Goal: Information Seeking & Learning: Check status

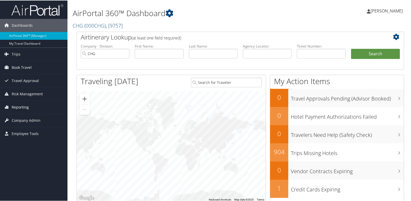
click at [25, 109] on span "Reporting" at bounding box center [20, 106] width 17 height 13
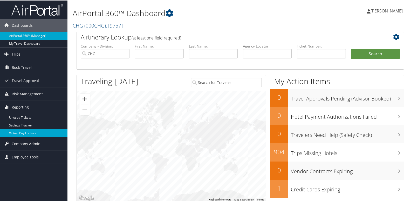
click at [20, 133] on link "Virtual Pay Lookup" at bounding box center [34, 133] width 68 height 8
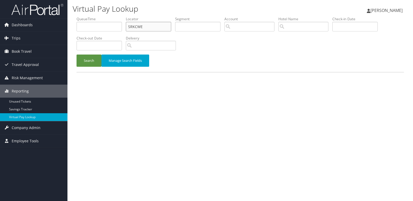
drag, startPoint x: 90, startPoint y: 37, endPoint x: 69, endPoint y: 41, distance: 20.8
click at [71, 40] on div "Virtual Pay Lookup Luke Perry Luke Perry My Settings Travel Agency Contacts Vie…" at bounding box center [241, 100] width 346 height 201
paste input "JZWKQT"
type input "JZWKQT"
click at [88, 64] on button "Search" at bounding box center [89, 61] width 25 height 12
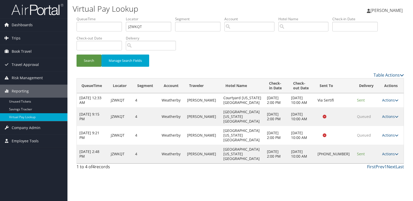
click at [386, 145] on td "Actions Resend Logs Delivery Information View Itinerary" at bounding box center [392, 154] width 24 height 19
click at [387, 151] on link "Actions" at bounding box center [391, 153] width 16 height 5
click at [375, 155] on link "Logs" at bounding box center [372, 158] width 44 height 9
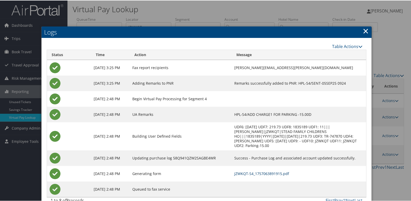
click at [274, 174] on link "JZWKQT-S4_1757063891915.pdf" at bounding box center [262, 173] width 55 height 5
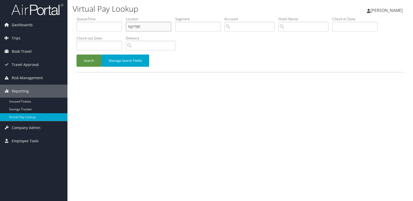
drag, startPoint x: 145, startPoint y: 28, endPoint x: 86, endPoint y: 31, distance: 58.8
click at [86, 16] on ul "QueueTime Locator NJYTBF Segment Account Traveler Hotel Name Check-in Date Chec…" at bounding box center [241, 16] width 328 height 0
paste input "AWPVRW"
click at [77, 55] on button "Search" at bounding box center [89, 61] width 25 height 12
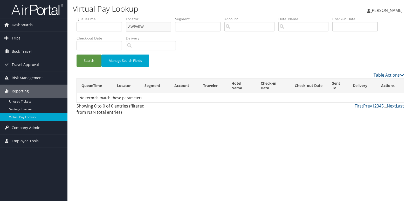
type input "AWPVRW"
click at [77, 55] on button "Search" at bounding box center [89, 61] width 25 height 12
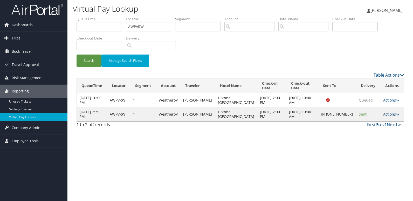
click at [385, 115] on link "Actions" at bounding box center [392, 114] width 16 height 5
click at [383, 133] on link "Logs" at bounding box center [373, 133] width 44 height 9
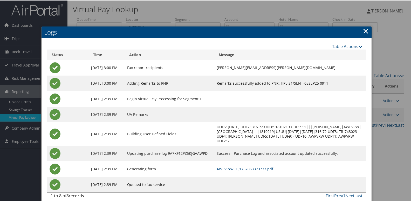
click at [246, 171] on td "AWPVRW-S1_1757063373737.pdf" at bounding box center [290, 169] width 152 height 16
click at [234, 169] on link "AWPVRW-S1_1757063373737.pdf" at bounding box center [245, 168] width 57 height 5
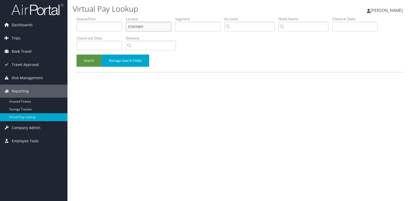
drag, startPoint x: 144, startPoint y: 25, endPoint x: 83, endPoint y: 29, distance: 61.4
click at [83, 16] on ul "QueueTime Locator ESNYMH Segment Account Traveler Hotel Name Check-in Date Chec…" at bounding box center [241, 16] width 328 height 0
paste input "KGQSER"
type input "KGQSER"
click at [77, 55] on button "Search" at bounding box center [89, 61] width 25 height 12
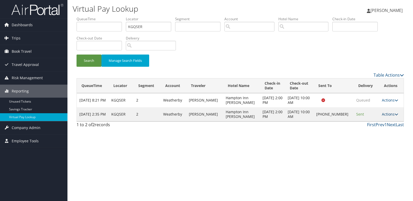
click at [387, 114] on link "Actions" at bounding box center [390, 114] width 16 height 5
click at [372, 131] on link "Logs" at bounding box center [372, 130] width 44 height 9
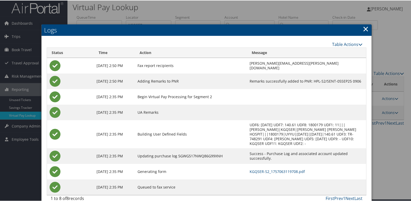
scroll to position [5, 0]
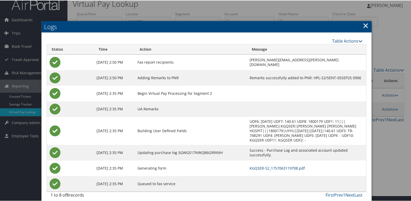
click at [250, 165] on link "KGQSER-S2_1757063119708.pdf" at bounding box center [277, 167] width 55 height 5
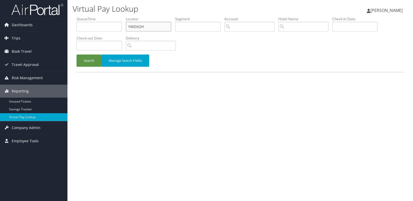
drag, startPoint x: 145, startPoint y: 27, endPoint x: 84, endPoint y: 32, distance: 61.0
click at [84, 16] on ul "QueueTime Locator YWDXOH Segment Account Traveler Hotel Name Check-in Date Chec…" at bounding box center [241, 16] width 328 height 0
paste input "QQOSQE"
type input "QQOSQE"
click at [97, 60] on button "Search" at bounding box center [89, 61] width 25 height 12
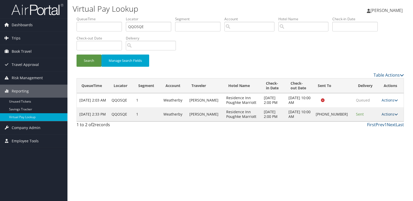
click at [386, 114] on link "Actions" at bounding box center [390, 114] width 16 height 5
click at [372, 129] on link "Logs" at bounding box center [373, 130] width 44 height 9
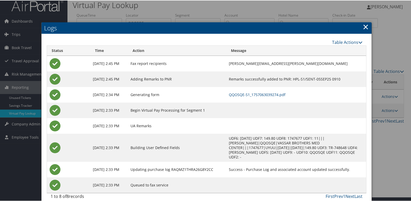
scroll to position [5, 0]
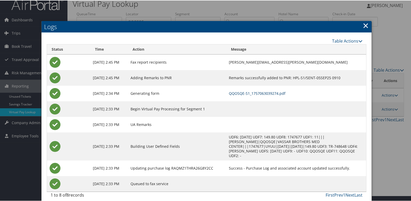
click at [259, 92] on link "QQOSQE-S1_1757063039274.pdf" at bounding box center [257, 92] width 57 height 5
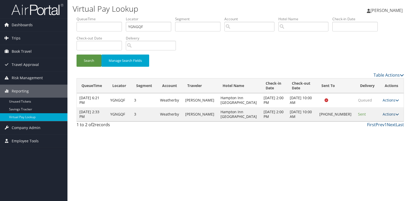
click at [386, 115] on link "Actions" at bounding box center [391, 114] width 16 height 5
click at [365, 130] on link "Logs" at bounding box center [373, 130] width 44 height 9
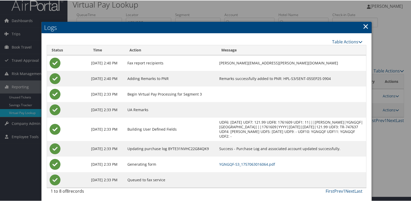
scroll to position [5, 0]
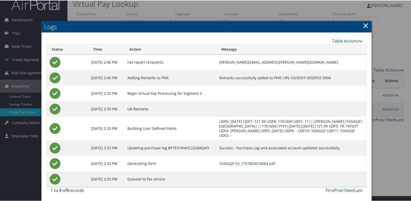
click at [264, 161] on link "YGNGQF-S3_1757063016064.pdf" at bounding box center [247, 162] width 56 height 5
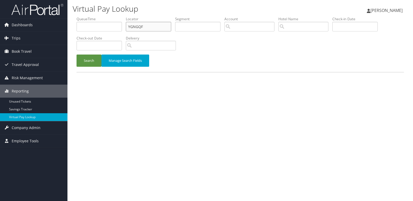
drag, startPoint x: 141, startPoint y: 28, endPoint x: 69, endPoint y: 34, distance: 72.2
click at [69, 34] on div "Virtual Pay Lookup Luke Perry Luke Perry My Settings Travel Agency Contacts Vie…" at bounding box center [241, 100] width 346 height 201
paste input "WQZALS"
type input "WQZALS"
click at [83, 62] on button "Search" at bounding box center [89, 61] width 25 height 12
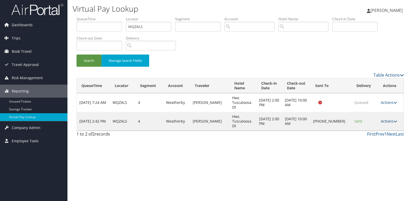
click at [387, 120] on link "Actions" at bounding box center [389, 121] width 16 height 5
click at [373, 137] on link "Logs" at bounding box center [373, 137] width 44 height 9
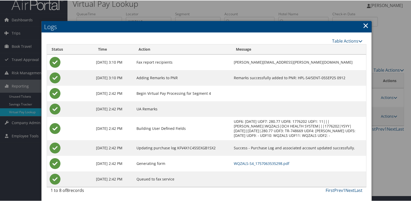
scroll to position [10, 0]
click at [278, 163] on link "WQZALS-S4_1757063535298.pdf" at bounding box center [262, 162] width 56 height 5
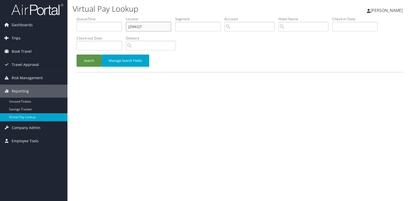
drag, startPoint x: 144, startPoint y: 24, endPoint x: 23, endPoint y: 38, distance: 121.8
click at [24, 38] on div "Dashboards AirPortal 360™ (Manager) My Travel Dashboard Trips Airtinerary® Look…" at bounding box center [206, 100] width 413 height 201
paste input "FIHIYB"
type input "FIHIYB"
click at [77, 55] on button "Search" at bounding box center [89, 61] width 25 height 12
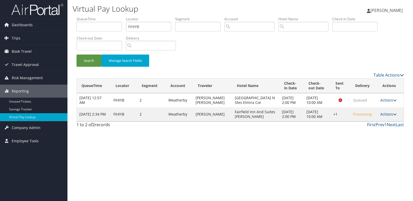
click at [385, 117] on link "Actions" at bounding box center [389, 114] width 16 height 5
click at [374, 132] on link "Logs" at bounding box center [373, 135] width 44 height 9
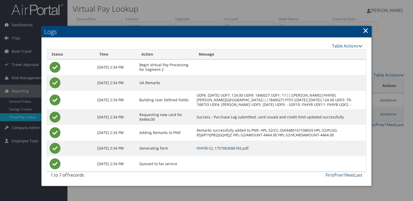
click at [249, 151] on link "FIHIYB-S2_1757063086765.pdf" at bounding box center [223, 148] width 52 height 5
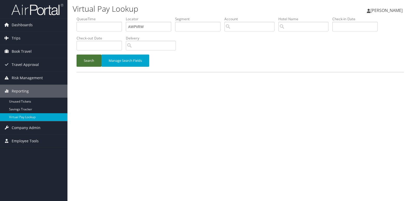
click at [83, 64] on button "Search" at bounding box center [89, 61] width 25 height 12
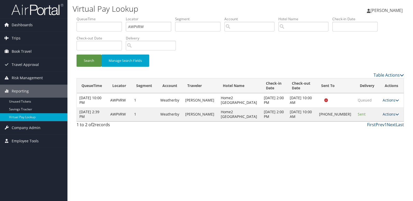
click at [386, 116] on link "Actions" at bounding box center [391, 114] width 16 height 5
click at [373, 121] on link "Resend" at bounding box center [372, 121] width 44 height 9
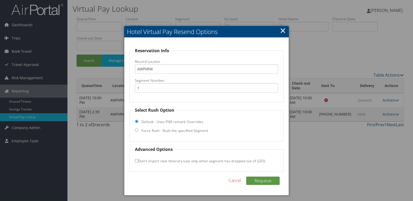
click at [171, 131] on label "Force Rush - Rush the specified Segment" at bounding box center [175, 130] width 67 height 5
click at [138, 131] on input "Force Rush - Rush the specified Segment" at bounding box center [136, 130] width 3 height 3
radio input "true"
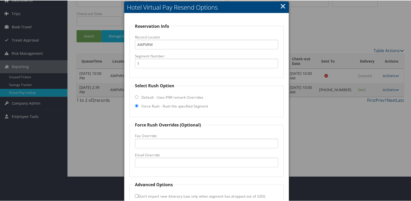
scroll to position [54, 0]
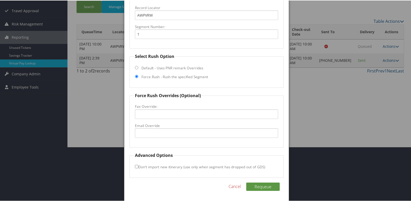
click at [142, 138] on fieldset "Force Rush Overrides (Optional) Fax Override: Email Override" at bounding box center [207, 119] width 155 height 55
click at [160, 134] on input "Email Override" at bounding box center [207, 133] width 144 height 10
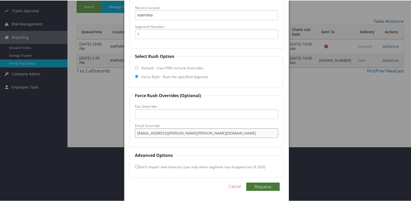
type input "amara.morgan@hilton.com"
click at [268, 189] on button "Requeue" at bounding box center [263, 186] width 34 height 8
drag, startPoint x: 194, startPoint y: 134, endPoint x: 11, endPoint y: 128, distance: 182.7
click at [11, 128] on body "Menu Dashboards ► AirPortal 360™ (Manager) My Travel Dashboard Trips ► Airtiner…" at bounding box center [206, 46] width 413 height 201
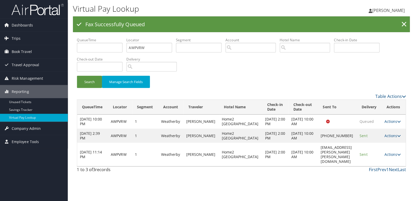
scroll to position [0, 0]
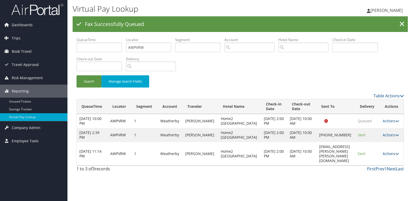
click at [389, 151] on link "Actions" at bounding box center [391, 153] width 16 height 5
click at [377, 162] on link "Logs" at bounding box center [381, 165] width 33 height 9
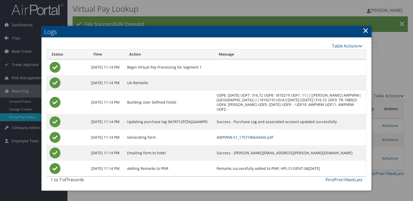
click at [255, 140] on link "AWPVRW-S1_1757180644450.pdf" at bounding box center [245, 137] width 57 height 5
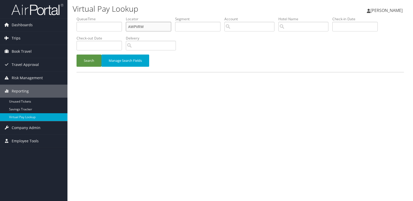
drag, startPoint x: 0, startPoint y: 0, endPoint x: 67, endPoint y: 32, distance: 74.6
click at [68, 32] on div "Virtual Pay Lookup [PERSON_NAME] [PERSON_NAME] My Settings Travel Agency Contac…" at bounding box center [241, 100] width 346 height 201
paste input "LNSVUU"
type input "LNSVUU"
click at [77, 55] on button "Search" at bounding box center [89, 61] width 25 height 12
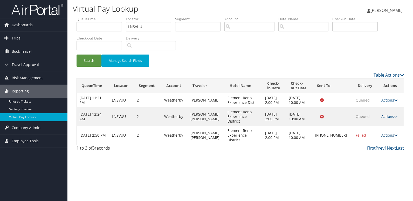
click at [385, 133] on link "Actions" at bounding box center [390, 135] width 16 height 5
click at [367, 141] on link "Logs" at bounding box center [372, 144] width 44 height 9
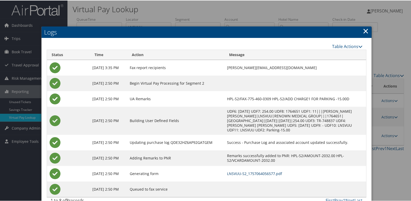
click at [260, 171] on link "LNSVUU-S2_1757064056577.pdf" at bounding box center [254, 173] width 55 height 5
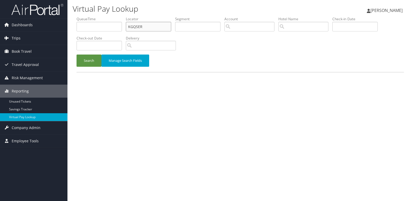
drag, startPoint x: 144, startPoint y: 27, endPoint x: 47, endPoint y: 38, distance: 97.7
click at [49, 37] on div "Dashboards AirPortal 360™ (Manager) My Travel Dashboard Trips Airtinerary® Look…" at bounding box center [206, 100] width 413 height 201
paste input "WSXRXP"
type input "WSXRXP"
click at [77, 55] on button "Search" at bounding box center [89, 61] width 25 height 12
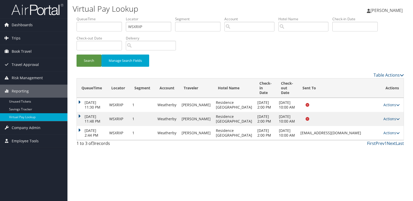
click at [298, 126] on td at bounding box center [339, 119] width 83 height 14
click at [395, 135] on link "Actions" at bounding box center [392, 132] width 16 height 5
click at [378, 162] on link "Logs" at bounding box center [381, 161] width 33 height 9
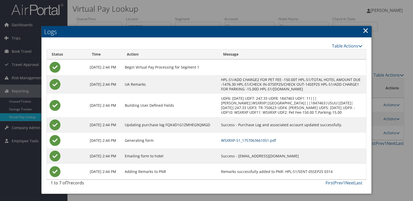
click at [255, 140] on link "WSXRXP-S1_1757063661051.pdf" at bounding box center [248, 140] width 55 height 5
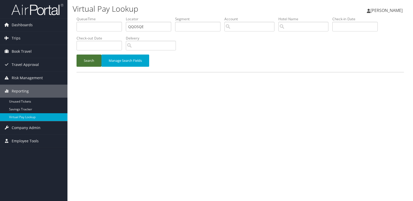
click at [90, 59] on button "Search" at bounding box center [89, 61] width 25 height 12
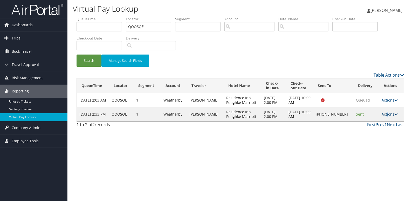
click at [386, 113] on link "Actions" at bounding box center [390, 114] width 16 height 5
drag, startPoint x: 386, startPoint y: 113, endPoint x: 371, endPoint y: 132, distance: 24.1
click at [371, 132] on link "Logs" at bounding box center [373, 130] width 44 height 9
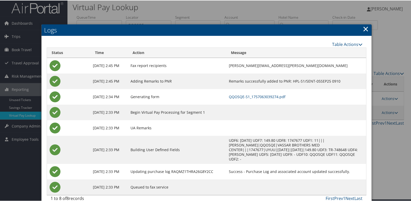
scroll to position [5, 0]
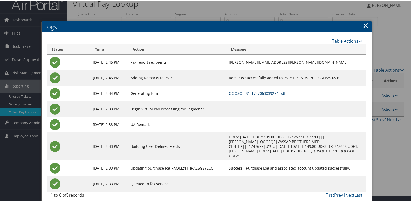
click at [264, 92] on link "QQOSQE-S1_1757063039274.pdf" at bounding box center [257, 92] width 57 height 5
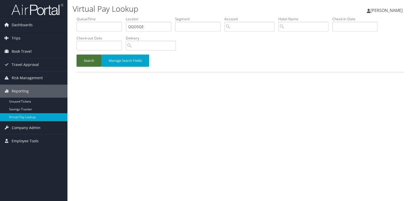
click at [92, 56] on button "Search" at bounding box center [89, 61] width 25 height 12
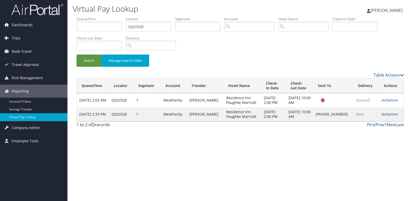
click at [391, 115] on link "Actions" at bounding box center [390, 114] width 16 height 5
click at [376, 132] on link "Logs" at bounding box center [373, 130] width 44 height 9
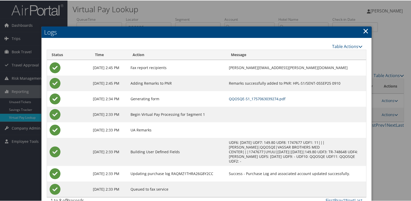
click at [264, 98] on link "QQOSQE-S1_1757063039274.pdf" at bounding box center [257, 98] width 57 height 5
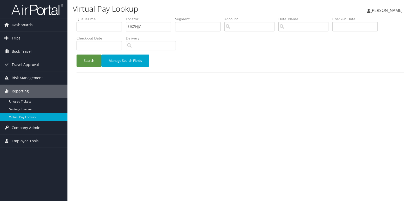
click at [89, 63] on button "Search" at bounding box center [89, 61] width 25 height 12
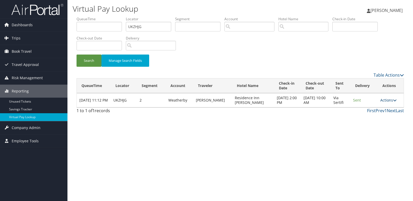
click at [385, 101] on link "Actions" at bounding box center [389, 100] width 16 height 5
click at [382, 108] on link "Resend" at bounding box center [379, 107] width 33 height 9
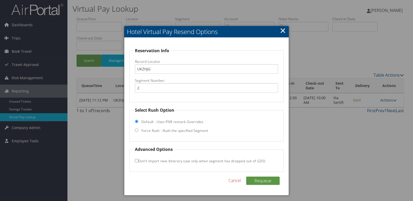
click at [136, 131] on input "Force Rush - Rush the specified Segment" at bounding box center [136, 130] width 3 height 3
radio input "true"
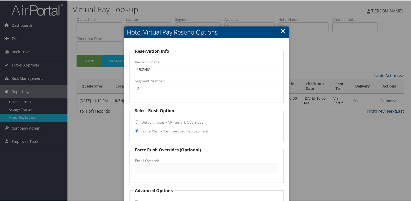
drag, startPoint x: 162, startPoint y: 166, endPoint x: 171, endPoint y: 163, distance: 9.7
click at [162, 166] on input "Email Override" at bounding box center [207, 168] width 144 height 10
click at [144, 167] on input "Email Override" at bounding box center [207, 168] width 144 height 10
click at [303, 138] on div at bounding box center [206, 100] width 413 height 201
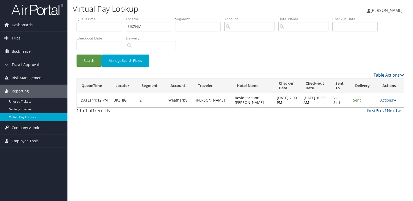
click at [386, 100] on link "Actions" at bounding box center [389, 100] width 16 height 5
click at [373, 109] on link "Resend" at bounding box center [379, 107] width 33 height 9
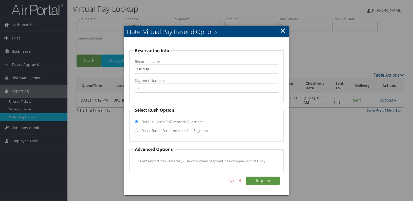
click at [160, 132] on label "Force Rush - Rush the specified Segment" at bounding box center [175, 130] width 67 height 5
click at [138, 132] on input "Force Rush - Rush the specified Segment" at bounding box center [136, 130] width 3 height 3
radio input "true"
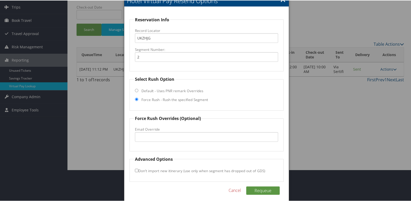
scroll to position [35, 0]
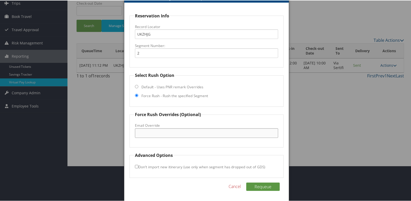
click at [168, 134] on input "Email Override" at bounding box center [207, 133] width 144 height 10
type input "residence4610@gmail.com"
drag, startPoint x: 193, startPoint y: 129, endPoint x: 43, endPoint y: 133, distance: 150.9
click at [42, 133] on body "Menu Dashboards ► AirPortal 360™ (Manager) My Travel Dashboard Trips ► Airtiner…" at bounding box center [206, 65] width 413 height 201
click at [258, 185] on button "Requeue" at bounding box center [263, 186] width 34 height 8
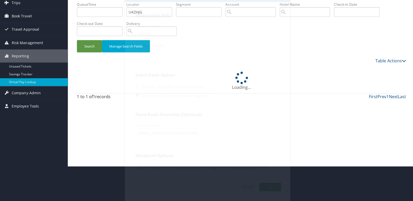
scroll to position [0, 0]
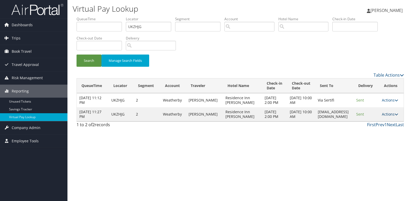
click at [393, 117] on link "Actions" at bounding box center [390, 114] width 16 height 5
click at [375, 135] on link "Logs" at bounding box center [381, 137] width 33 height 9
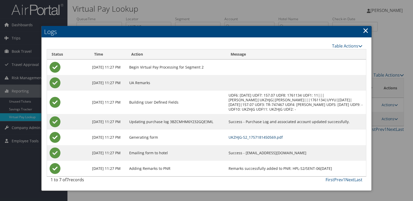
click at [275, 138] on link "UKZHJG-S2_1757181450569.pdf" at bounding box center [256, 137] width 54 height 5
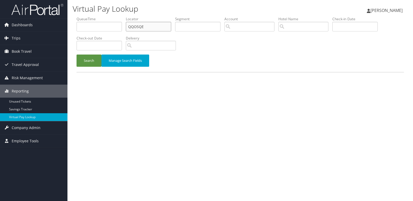
drag, startPoint x: 145, startPoint y: 28, endPoint x: 87, endPoint y: 34, distance: 57.9
click at [91, 16] on ul "QueueTime Locator QQOSQE Segment Account Traveler Hotel Name Check-in Date Chec…" at bounding box center [241, 16] width 328 height 0
paste input "OLJJCQ"
type input "OLJJCQ"
click at [77, 55] on button "Search" at bounding box center [89, 61] width 25 height 12
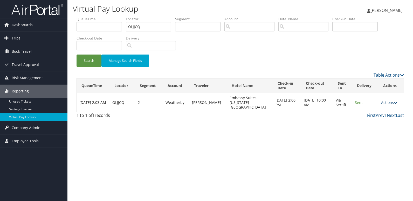
click at [384, 101] on link "Actions" at bounding box center [389, 102] width 16 height 5
click at [373, 117] on link "Logs" at bounding box center [379, 116] width 33 height 9
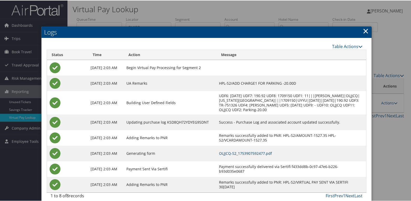
click at [266, 151] on link "OLJJCQ-S2_1753907592477.pdf" at bounding box center [245, 152] width 53 height 5
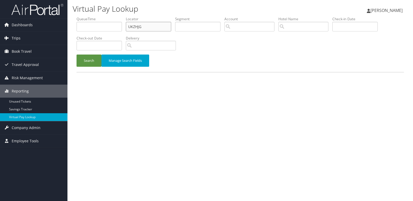
drag, startPoint x: 141, startPoint y: 28, endPoint x: 31, endPoint y: 38, distance: 110.1
click at [32, 38] on div "Dashboards AirPortal 360™ (Manager) My Travel Dashboard Trips Airtinerary® Look…" at bounding box center [206, 100] width 413 height 201
paste input "LREHBI"
type input "LREHBI"
click at [77, 55] on button "Search" at bounding box center [89, 61] width 25 height 12
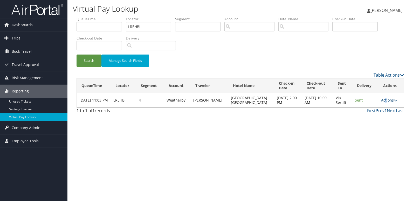
click at [385, 101] on link "Actions" at bounding box center [389, 100] width 16 height 5
drag, startPoint x: 385, startPoint y: 101, endPoint x: 376, endPoint y: 113, distance: 15.6
click at [376, 113] on link "Logs" at bounding box center [379, 116] width 33 height 9
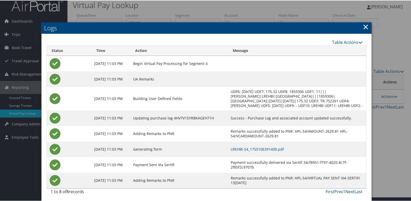
scroll to position [5, 0]
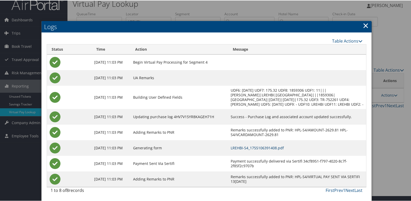
click at [257, 145] on link "LREHBI-S4_1755106391408.pdf" at bounding box center [257, 147] width 53 height 5
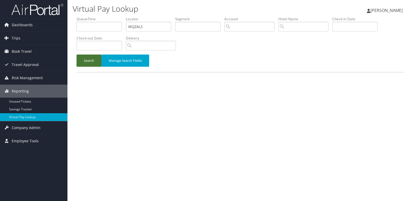
click at [90, 61] on button "Search" at bounding box center [89, 61] width 25 height 12
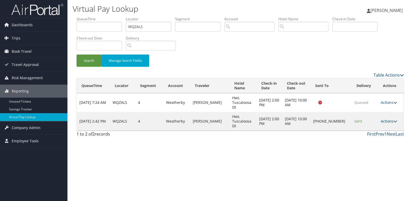
click at [394, 121] on icon at bounding box center [396, 121] width 4 height 4
click at [379, 135] on link "Logs" at bounding box center [373, 137] width 44 height 9
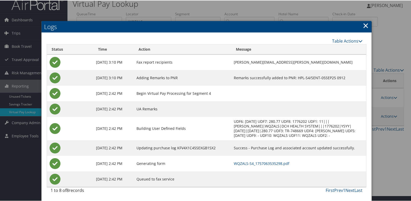
scroll to position [10, 0]
click at [262, 162] on link "WQZALS-S4_1757063535298.pdf" at bounding box center [262, 162] width 56 height 5
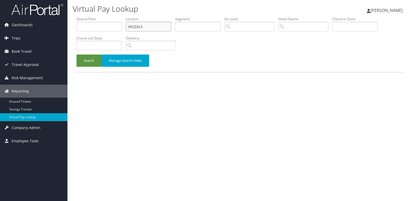
drag, startPoint x: 145, startPoint y: 28, endPoint x: 111, endPoint y: 34, distance: 35.1
click at [111, 16] on ul "QueueTime Locator WQZALS Segment Account Traveler Hotel Name Check-in Date Chec…" at bounding box center [241, 16] width 328 height 0
paste input "YZNUYC"
type input "YZNUYC"
click at [77, 55] on button "Search" at bounding box center [89, 61] width 25 height 12
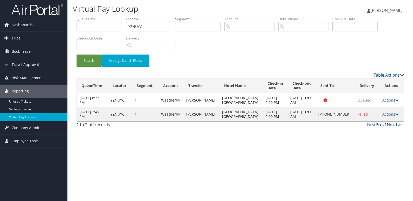
click at [383, 115] on link "Actions" at bounding box center [391, 114] width 16 height 5
click at [374, 129] on link "Logs" at bounding box center [373, 130] width 44 height 9
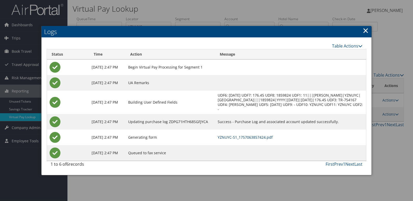
click at [270, 136] on link "YZNUYC-S1_1757063857424.pdf" at bounding box center [245, 137] width 55 height 5
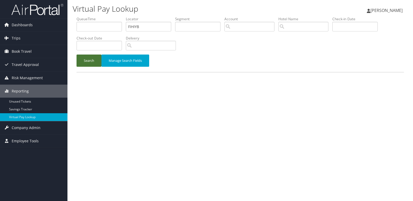
click at [90, 61] on button "Search" at bounding box center [89, 61] width 25 height 12
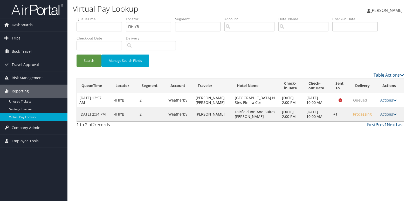
click at [384, 117] on link "Actions" at bounding box center [389, 114] width 16 height 5
click at [372, 124] on link "Resend" at bounding box center [373, 126] width 44 height 9
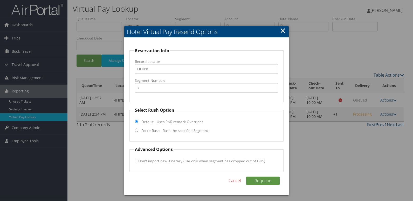
click at [189, 131] on label "Force Rush - Rush the specified Segment" at bounding box center [175, 130] width 67 height 5
click at [138, 131] on input "Force Rush - Rush the specified Segment" at bounding box center [136, 130] width 3 height 3
radio input "true"
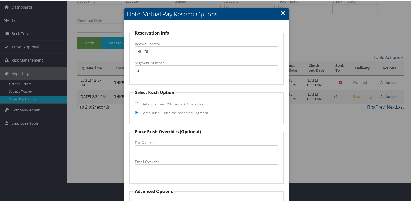
scroll to position [54, 0]
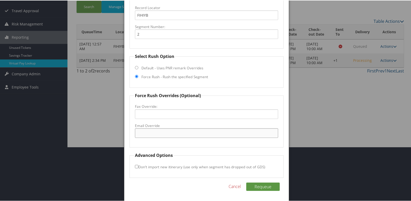
click at [177, 132] on input "Email Override" at bounding box center [207, 133] width 144 height 10
click at [156, 133] on input "fdfairfieldhh@gmail.com" at bounding box center [207, 133] width 144 height 10
type input "fdfairfieldhh@gmail.com"
click at [260, 188] on button "Requeue" at bounding box center [263, 186] width 34 height 8
drag, startPoint x: 182, startPoint y: 134, endPoint x: 88, endPoint y: 122, distance: 94.7
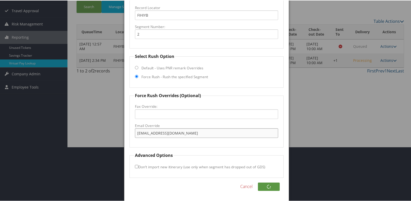
click at [88, 122] on body "Menu Dashboards ► AirPortal 360™ (Manager) My Travel Dashboard Trips ► Airtiner…" at bounding box center [206, 46] width 413 height 201
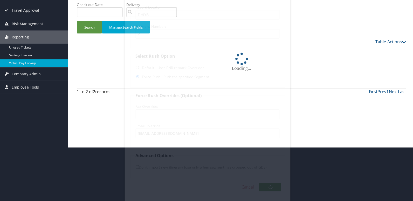
scroll to position [0, 0]
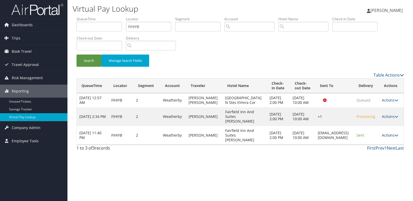
click at [389, 138] on link "Actions" at bounding box center [390, 135] width 16 height 5
click at [375, 159] on link "Logs" at bounding box center [381, 161] width 33 height 9
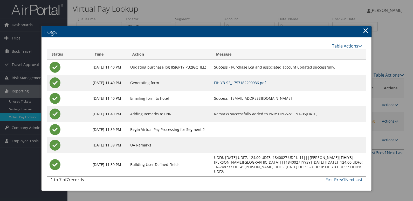
click at [264, 84] on link "FIHIYB-S2_1757182200936.pdf" at bounding box center [240, 82] width 52 height 5
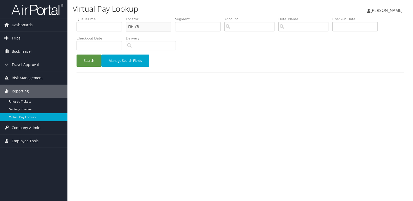
drag, startPoint x: 144, startPoint y: 27, endPoint x: 17, endPoint y: 34, distance: 126.9
click at [18, 34] on div "Dashboards AirPortal 360™ (Manager) My Travel Dashboard Trips Airtinerary® Look…" at bounding box center [206, 100] width 413 height 201
paste input "KCXRFI"
type input "KCXRFI"
click at [77, 55] on button "Search" at bounding box center [89, 61] width 25 height 12
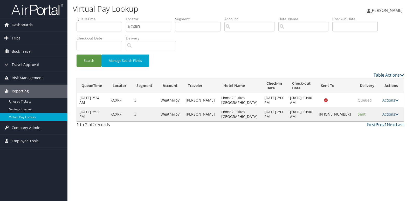
click at [386, 114] on link "Actions" at bounding box center [391, 114] width 16 height 5
click at [365, 131] on link "Logs" at bounding box center [373, 130] width 44 height 9
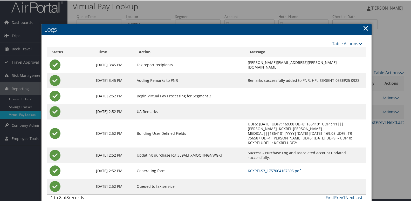
scroll to position [5, 0]
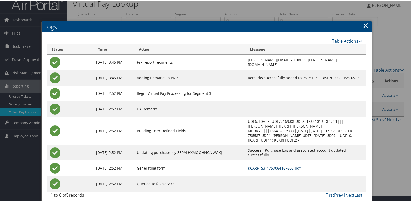
click at [250, 165] on link "KCXRFI-S3_1757064167605.pdf" at bounding box center [274, 167] width 53 height 5
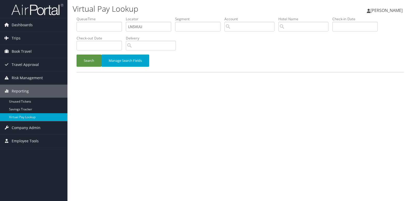
click at [237, 145] on div "Virtual Pay Lookup Luke Perry Luke Perry My Settings Travel Agency Contacts Vie…" at bounding box center [241, 100] width 346 height 201
drag, startPoint x: 145, startPoint y: 26, endPoint x: 82, endPoint y: 32, distance: 64.1
click at [82, 16] on ul "QueueTime Locator LNSVUU Segment Account Traveler Hotel Name Check-in Date Chec…" at bounding box center [241, 16] width 328 height 0
paste input "DBKHSY"
type input "DBKHSY"
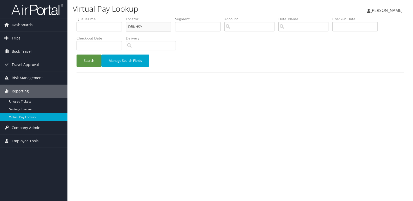
click at [77, 55] on button "Search" at bounding box center [89, 61] width 25 height 12
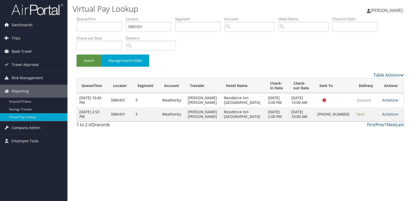
click at [389, 110] on td "Actions Resend Logs Delivery Information View Itinerary" at bounding box center [392, 114] width 24 height 14
click at [387, 114] on link "Actions" at bounding box center [391, 114] width 16 height 5
click at [372, 128] on link "Logs" at bounding box center [372, 130] width 44 height 9
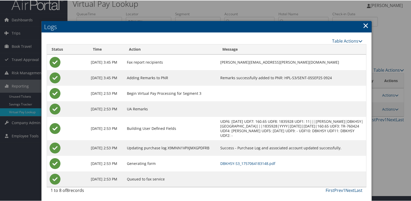
scroll to position [10, 0]
click at [263, 162] on link "DBKHSY-S3_1757064183148.pdf" at bounding box center [247, 162] width 55 height 5
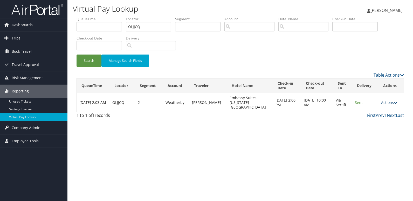
click at [389, 100] on link "Actions" at bounding box center [389, 102] width 16 height 5
click at [375, 116] on link "Logs" at bounding box center [379, 116] width 33 height 9
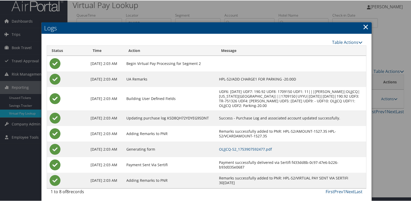
scroll to position [5, 0]
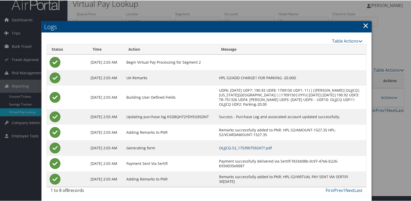
click at [258, 146] on link "OLJJCQ-S2_1753907592477.pdf" at bounding box center [245, 147] width 53 height 5
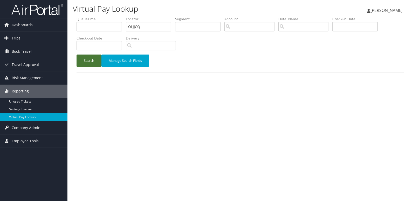
click at [86, 63] on button "Search" at bounding box center [89, 61] width 25 height 12
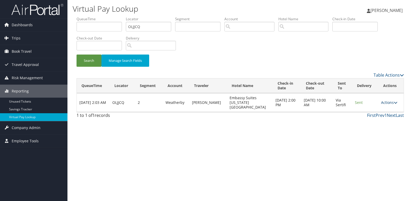
click at [387, 100] on link "Actions" at bounding box center [389, 102] width 16 height 5
click at [378, 109] on link "Resend" at bounding box center [379, 107] width 33 height 9
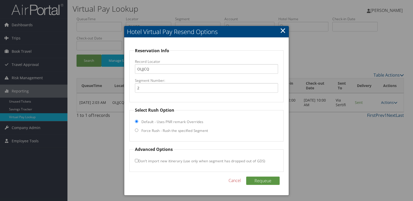
click at [148, 127] on fieldset "Select Rush Option Default - Uses PNR remark Overrides Force Rush - Rush the sp…" at bounding box center [207, 124] width 155 height 35
drag, startPoint x: 148, startPoint y: 127, endPoint x: 138, endPoint y: 126, distance: 9.4
click at [137, 128] on fieldset "Select Rush Option Default - Uses PNR remark Overrides Force Rush - Rush the sp…" at bounding box center [207, 124] width 155 height 35
click at [155, 131] on label "Force Rush - Rush the specified Segment" at bounding box center [175, 130] width 67 height 5
click at [138, 131] on input "Force Rush - Rush the specified Segment" at bounding box center [136, 130] width 3 height 3
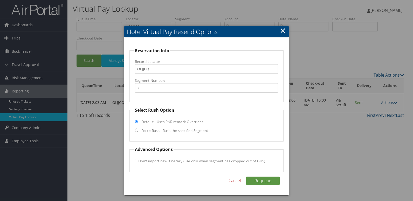
radio input "true"
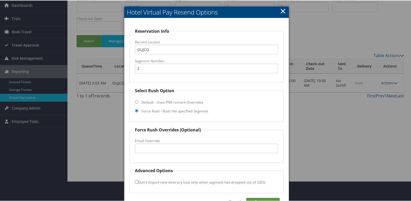
scroll to position [35, 0]
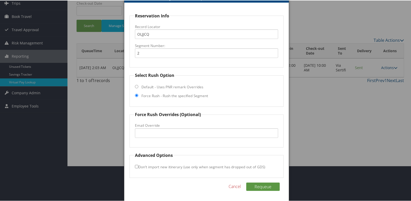
click at [154, 128] on label "Email Override" at bounding box center [207, 124] width 144 height 5
click at [154, 128] on input "Email Override" at bounding box center [207, 133] width 144 height 10
click at [309, 92] on div at bounding box center [206, 100] width 413 height 201
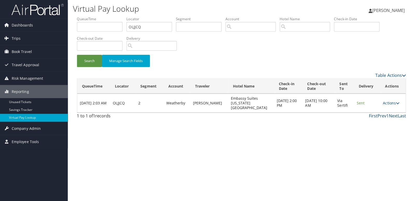
scroll to position [0, 0]
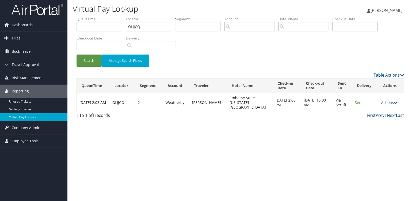
click at [384, 100] on link "Actions" at bounding box center [389, 102] width 16 height 5
click at [378, 115] on link "Logs" at bounding box center [379, 116] width 33 height 9
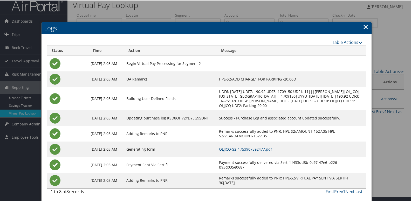
scroll to position [5, 0]
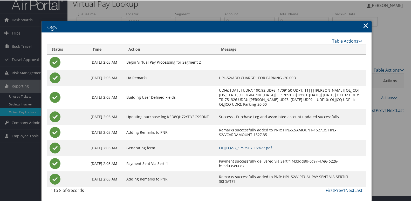
click at [272, 148] on link "OLJJCQ-S2_1753907592477.pdf" at bounding box center [245, 147] width 53 height 5
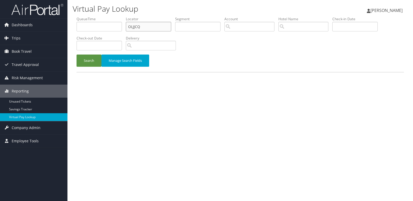
drag, startPoint x: 145, startPoint y: 26, endPoint x: 107, endPoint y: 27, distance: 38.4
click at [107, 16] on ul "QueueTime Locator OLJJCQ Segment Account Traveler Hotel Name Check-in Date Chec…" at bounding box center [241, 16] width 328 height 0
paste input "YQVYW"
type input "OYQVYW"
click at [94, 61] on button "Search" at bounding box center [89, 61] width 25 height 12
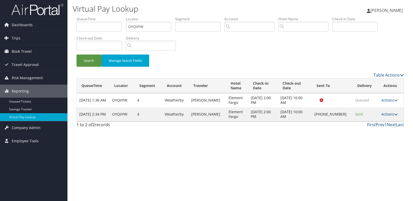
click at [386, 114] on link "Actions" at bounding box center [390, 114] width 16 height 5
click at [375, 129] on link "Logs" at bounding box center [373, 130] width 44 height 9
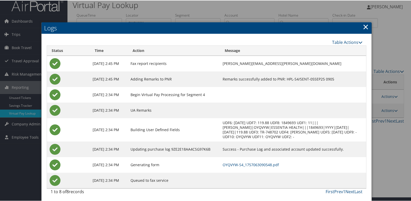
scroll to position [5, 0]
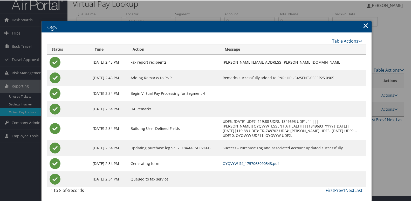
click at [263, 164] on link "OYQVYW-S4_1757063090548.pdf" at bounding box center [251, 162] width 56 height 5
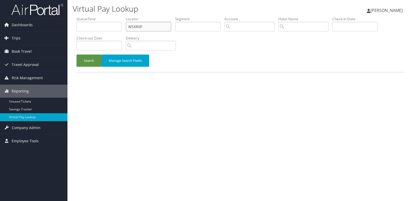
drag, startPoint x: 143, startPoint y: 25, endPoint x: 70, endPoint y: 25, distance: 73.5
click at [71, 25] on div "Virtual Pay Lookup Luke Perry Luke Perry My Settings Travel Agency Contacts Vie…" at bounding box center [241, 100] width 346 height 201
paste input "NUQIUR"
type input "NUQIUR"
click at [85, 58] on button "Search" at bounding box center [89, 61] width 25 height 12
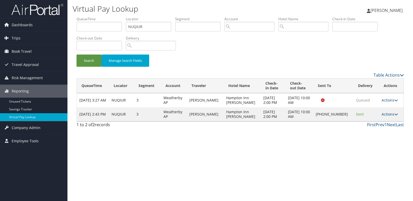
click at [382, 116] on link "Actions" at bounding box center [390, 114] width 16 height 5
click at [368, 130] on link "Logs" at bounding box center [372, 130] width 44 height 9
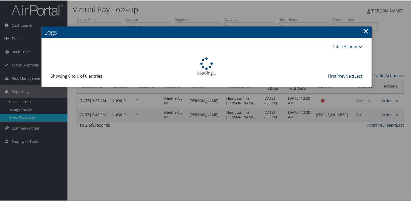
scroll to position [5, 0]
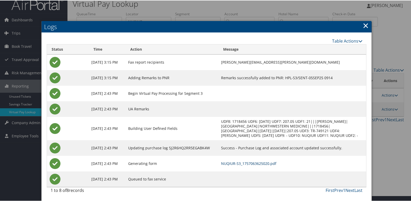
click at [248, 163] on link "NUQIUR-S3_1757063625020.pdf" at bounding box center [248, 162] width 55 height 5
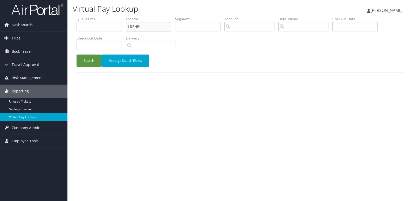
drag, startPoint x: 142, startPoint y: 24, endPoint x: 79, endPoint y: 32, distance: 63.7
click at [79, 16] on ul "QueueTime Locator LREHBI Segment Account Traveler Hotel Name Check-in Date Chec…" at bounding box center [241, 16] width 328 height 0
paste input "YHCQBX"
click at [139, 26] on input "YHCQBX" at bounding box center [148, 27] width 45 height 10
type input "YHCQBX"
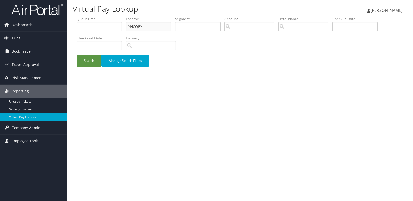
click at [77, 55] on button "Search" at bounding box center [89, 61] width 25 height 12
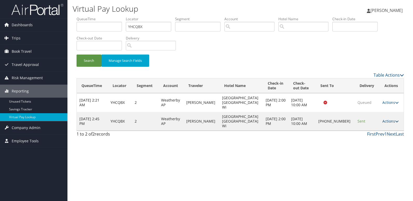
click at [387, 119] on link "Actions" at bounding box center [391, 121] width 16 height 5
click at [359, 128] on link "Logs" at bounding box center [373, 130] width 44 height 9
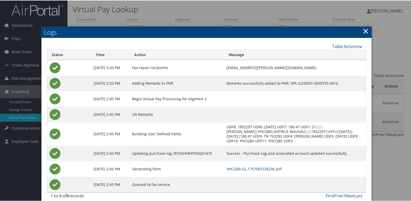
click at [260, 170] on link "YHCQBX-S2_1757063726236.pdf" at bounding box center [254, 168] width 55 height 5
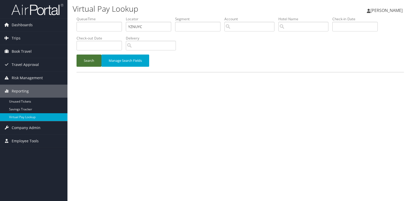
click at [91, 62] on button "Search" at bounding box center [89, 61] width 25 height 12
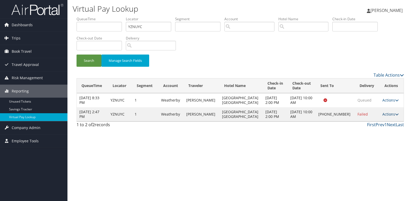
click at [385, 115] on link "Actions" at bounding box center [391, 114] width 16 height 5
click at [373, 132] on link "Logs" at bounding box center [373, 130] width 44 height 9
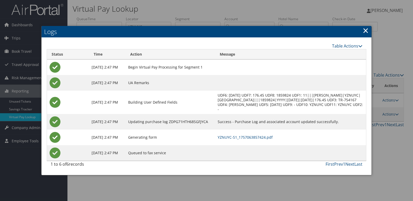
click at [387, 121] on div at bounding box center [206, 100] width 413 height 201
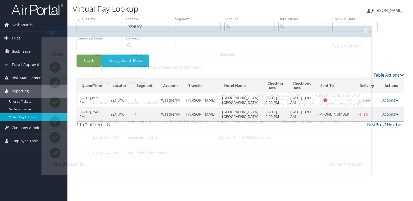
click at [388, 114] on link "Actions" at bounding box center [391, 114] width 16 height 5
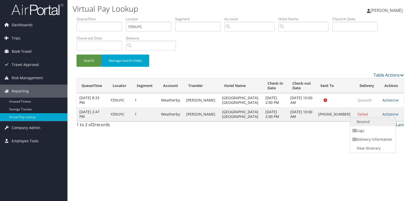
click at [380, 119] on link "Resend" at bounding box center [373, 121] width 44 height 9
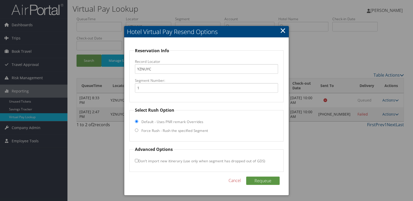
click at [170, 128] on label "Force Rush - Rush the specified Segment" at bounding box center [175, 130] width 67 height 5
click at [138, 129] on input "Force Rush - Rush the specified Segment" at bounding box center [136, 130] width 3 height 3
radio input "true"
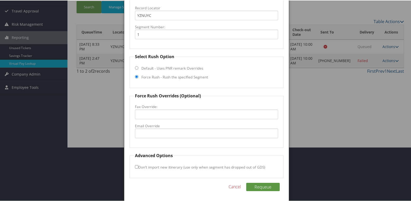
scroll to position [54, 0]
click at [165, 133] on input "Email Override" at bounding box center [207, 133] width 144 height 10
drag, startPoint x: 211, startPoint y: 133, endPoint x: 64, endPoint y: 135, distance: 147.0
click at [64, 135] on body "Menu Dashboards ► AirPortal 360™ (Manager) My Travel Dashboard Trips ► Airtiner…" at bounding box center [206, 46] width 413 height 201
click at [151, 134] on input "fairfieldnp@midmichiganhospitality.com" at bounding box center [207, 133] width 144 height 10
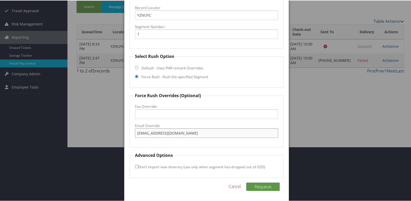
drag, startPoint x: 232, startPoint y: 132, endPoint x: 16, endPoint y: 132, distance: 216.6
click at [16, 132] on body "Menu Dashboards ► AirPortal 360™ (Manager) My Travel Dashboard Trips ► Airtiner…" at bounding box center [206, 46] width 413 height 201
type input "fairfieldmp@midmichiganhospitality.com"
click at [259, 187] on button "Requeue" at bounding box center [263, 186] width 34 height 8
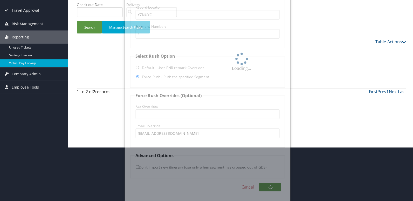
scroll to position [0, 0]
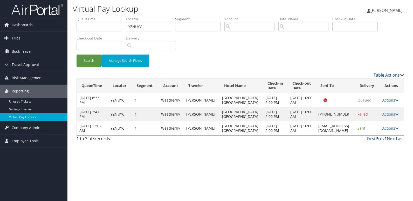
click at [392, 131] on link "Actions" at bounding box center [391, 128] width 16 height 5
click at [381, 155] on link "Logs" at bounding box center [382, 156] width 33 height 9
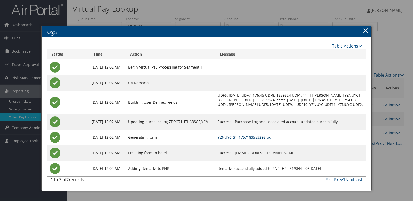
click at [260, 139] on link "YZNUYC-S1_1757183553298.pdf" at bounding box center [245, 137] width 55 height 5
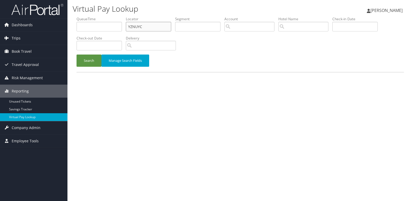
drag, startPoint x: 144, startPoint y: 26, endPoint x: 46, endPoint y: 39, distance: 99.0
click at [46, 39] on div "Dashboards AirPortal 360™ (Manager) My Travel Dashboard Trips Airtinerary® Look…" at bounding box center [206, 100] width 413 height 201
paste input "DTWPB"
type input "DTWPBC"
click at [77, 55] on button "Search" at bounding box center [89, 61] width 25 height 12
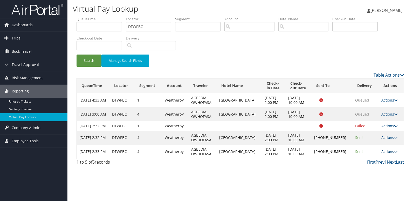
click at [386, 154] on link "Actions" at bounding box center [390, 151] width 16 height 5
click at [369, 172] on link "Logs" at bounding box center [372, 172] width 44 height 9
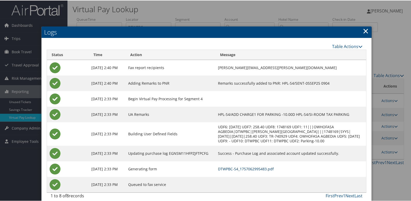
drag, startPoint x: 264, startPoint y: 169, endPoint x: 268, endPoint y: 172, distance: 5.0
click at [265, 169] on link "DTWPBC-S4_1757062995483.pdf" at bounding box center [246, 168] width 56 height 5
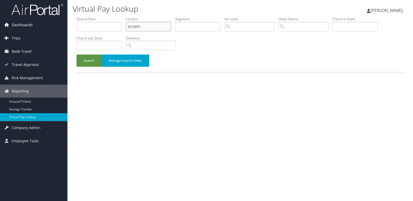
drag, startPoint x: 132, startPoint y: 25, endPoint x: 67, endPoint y: 30, distance: 64.9
click at [67, 30] on div "Dashboards AirPortal 360™ (Manager) My Travel Dashboard Trips Airtinerary® Look…" at bounding box center [206, 100] width 413 height 201
paste input "MZOGHF"
type input "MZOGHF"
click at [77, 55] on button "Search" at bounding box center [89, 61] width 25 height 12
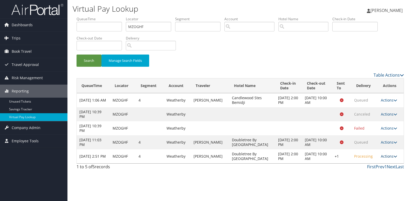
click at [385, 157] on link "Actions" at bounding box center [389, 156] width 16 height 5
click at [370, 169] on link "Logs" at bounding box center [373, 172] width 44 height 9
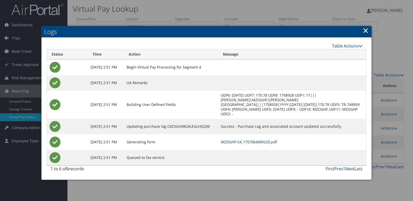
click at [267, 142] on link "MZOGHF-S4_1757064089220.pdf" at bounding box center [249, 141] width 56 height 5
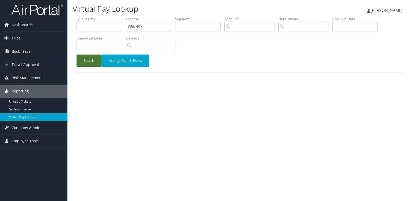
click at [86, 60] on button "Search" at bounding box center [89, 61] width 25 height 12
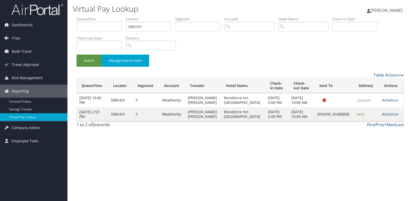
click at [386, 115] on link "Actions" at bounding box center [391, 114] width 16 height 5
click at [370, 123] on link "Resend" at bounding box center [372, 121] width 44 height 9
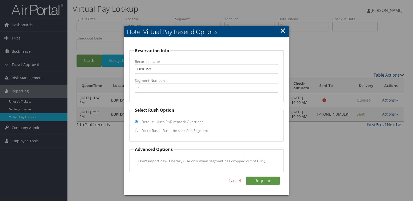
drag, startPoint x: 184, startPoint y: 131, endPoint x: 204, endPoint y: 129, distance: 20.6
click at [183, 130] on label "Force Rush - Rush the specified Segment" at bounding box center [175, 130] width 67 height 5
click at [138, 130] on input "Force Rush - Rush the specified Segment" at bounding box center [136, 130] width 3 height 3
radio input "true"
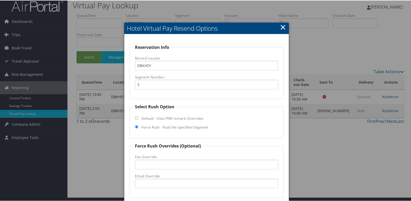
scroll to position [54, 0]
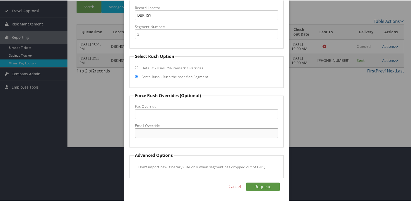
click at [173, 129] on input "Email Override" at bounding box center [207, 133] width 144 height 10
type input "ashley.kanellis@marriott.com"
click at [246, 182] on button "Requeue" at bounding box center [263, 186] width 34 height 8
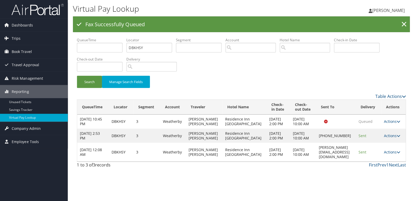
scroll to position [0, 0]
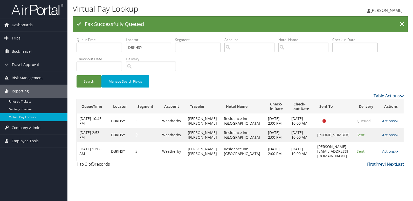
drag, startPoint x: 351, startPoint y: 161, endPoint x: 294, endPoint y: 161, distance: 56.1
click at [294, 161] on tr "Sep 7, 2025 12:08 AM DBKHSY 3 Weatherby HAYES WILLIAM BRENDAN Residence Inn Ced…" at bounding box center [240, 151] width 327 height 19
click at [339, 161] on td "ashley.kanellis@marriott.com" at bounding box center [335, 151] width 40 height 19
click at [353, 161] on td "ashley.kanellis@marriott.com" at bounding box center [335, 151] width 40 height 19
drag, startPoint x: 353, startPoint y: 159, endPoint x: 350, endPoint y: 161, distance: 3.4
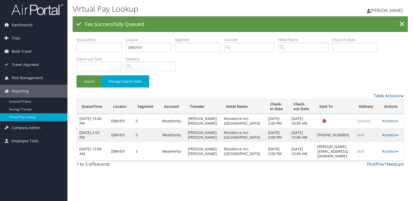
click at [353, 159] on td "ashley.kanellis@marriott.com" at bounding box center [335, 151] width 40 height 19
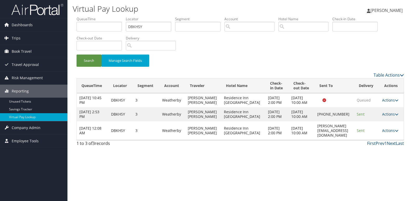
click at [343, 170] on div "Virtual Pay Lookup Luke Perry Luke Perry My Settings Travel Agency Contacts Vie…" at bounding box center [241, 100] width 346 height 201
drag, startPoint x: 350, startPoint y: 141, endPoint x: 300, endPoint y: 144, distance: 50.2
click at [315, 140] on td "ashley.kanellis@marriott.com" at bounding box center [335, 130] width 40 height 19
copy td "ashley.kanellis@marriott.com"
click at [391, 133] on link "Actions" at bounding box center [391, 130] width 16 height 5
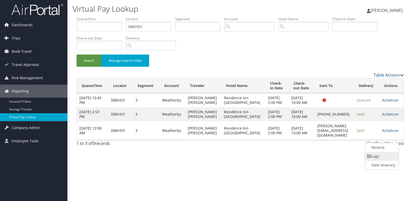
click at [383, 153] on link "Logs" at bounding box center [381, 156] width 33 height 9
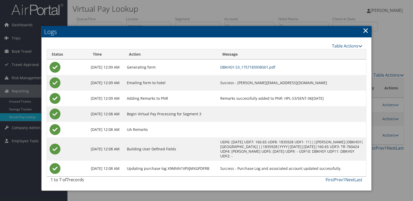
click at [266, 67] on link "DBKHSY-S3_1757183938501.pdf" at bounding box center [247, 67] width 55 height 5
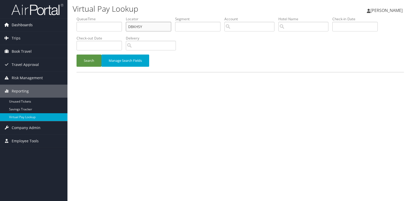
drag, startPoint x: 142, startPoint y: 25, endPoint x: 62, endPoint y: 26, distance: 80.3
click at [62, 26] on div "Dashboards AirPortal 360™ (Manager) My Travel Dashboard Trips Airtinerary® Look…" at bounding box center [206, 100] width 413 height 201
paste input "HIIKJO"
type input "HIIKJO"
click at [86, 63] on button "Search" at bounding box center [89, 61] width 25 height 12
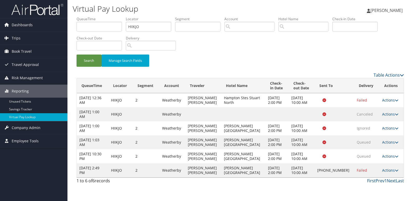
click at [303, 66] on div "Search Manage Search Fields" at bounding box center [241, 63] width 336 height 17
click at [385, 172] on link "Actions" at bounding box center [391, 170] width 16 height 5
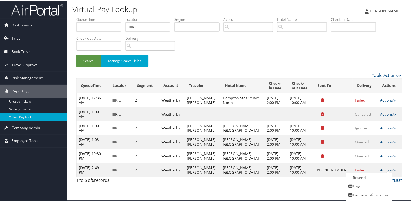
scroll to position [8, 0]
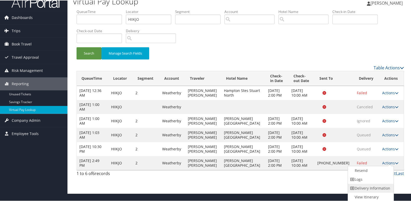
click at [374, 184] on link "Delivery Information" at bounding box center [370, 187] width 44 height 9
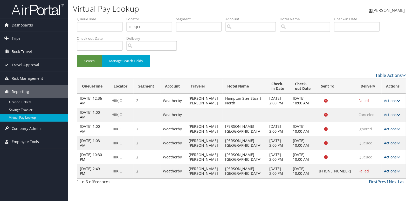
scroll to position [0, 0]
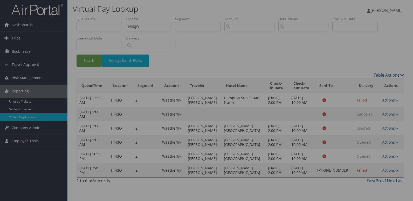
drag, startPoint x: 342, startPoint y: 170, endPoint x: 354, endPoint y: 170, distance: 12.2
click at [342, 170] on div at bounding box center [206, 100] width 413 height 201
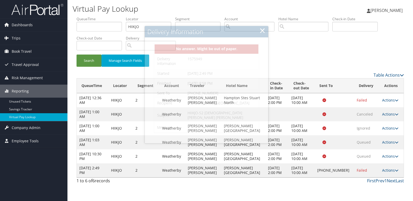
click at [380, 166] on td "Actions Resend Logs Delivery Information View Itinerary" at bounding box center [392, 170] width 24 height 14
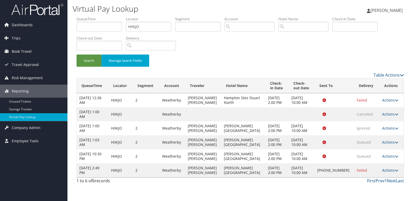
click at [383, 168] on link "Actions" at bounding box center [391, 170] width 16 height 5
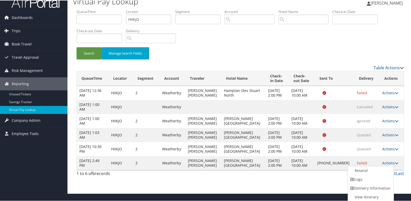
drag, startPoint x: 369, startPoint y: 180, endPoint x: 366, endPoint y: 180, distance: 3.4
click at [369, 180] on link "Logs" at bounding box center [370, 179] width 44 height 9
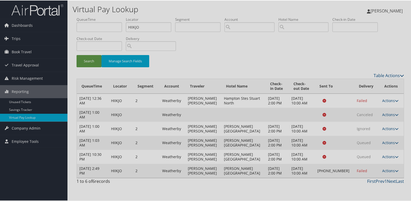
scroll to position [0, 0]
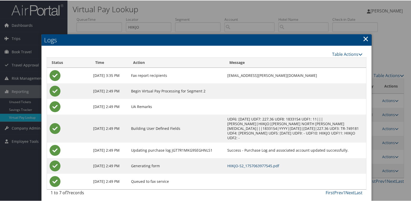
click at [253, 165] on link "HIIKJO-S2_1757063977545.pdf" at bounding box center [253, 165] width 52 height 5
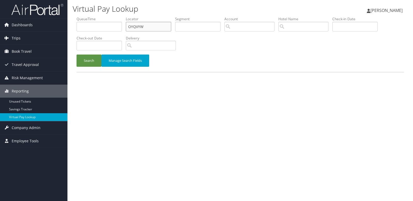
drag, startPoint x: 133, startPoint y: 28, endPoint x: 49, endPoint y: 41, distance: 85.8
click at [50, 41] on div "Dashboards AirPortal 360™ (Manager) My Travel Dashboard Trips Airtinerary® Look…" at bounding box center [206, 100] width 413 height 201
paste input "DGEVGX"
type input "DGEVGX"
click at [77, 55] on button "Search" at bounding box center [89, 61] width 25 height 12
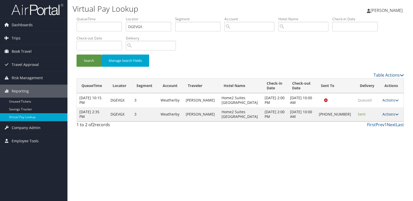
click at [389, 115] on link "Actions" at bounding box center [391, 114] width 16 height 5
click at [373, 132] on link "Logs" at bounding box center [373, 130] width 44 height 9
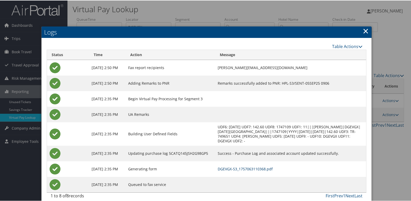
click at [263, 169] on link "DGEVGX-S3_1757063110368.pdf" at bounding box center [245, 168] width 55 height 5
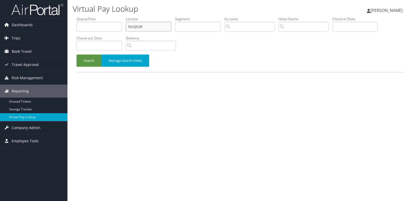
drag, startPoint x: 143, startPoint y: 25, endPoint x: 80, endPoint y: 36, distance: 64.2
click at [80, 16] on ul "QueueTime Locator NUQIUR Segment Account Traveler Hotel Name Check-in Date Chec…" at bounding box center [241, 16] width 328 height 0
paste input "QNZPYM"
click at [77, 55] on button "Search" at bounding box center [89, 61] width 25 height 12
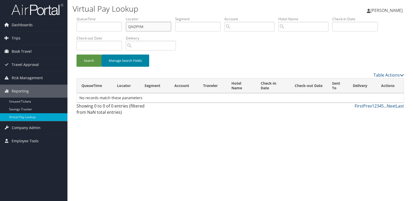
type input "QNZPYM"
click at [77, 55] on button "Search" at bounding box center [89, 61] width 25 height 12
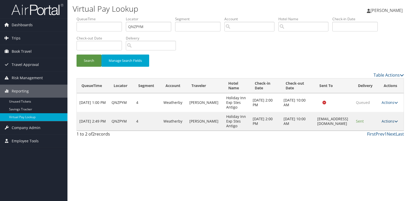
click at [391, 120] on link "Actions" at bounding box center [390, 121] width 16 height 5
click at [380, 138] on link "Logs" at bounding box center [381, 137] width 33 height 9
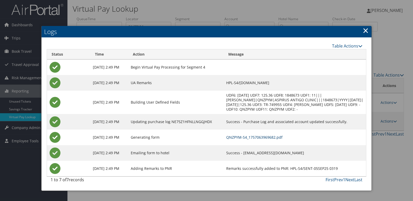
click at [272, 138] on link "QNZPYM-S4_1757063969682.pdf" at bounding box center [254, 137] width 56 height 5
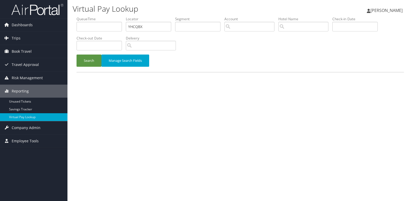
click at [83, 59] on button "Search" at bounding box center [89, 61] width 25 height 12
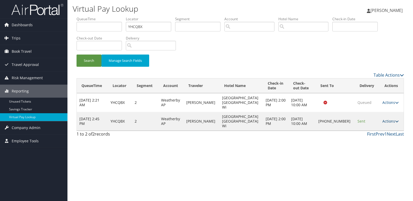
click at [389, 119] on link "Actions" at bounding box center [391, 121] width 16 height 5
click at [379, 131] on link "Logs" at bounding box center [373, 130] width 44 height 9
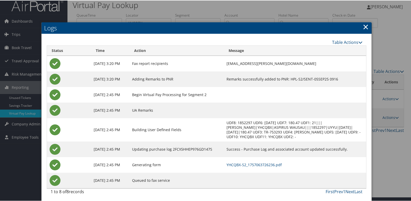
scroll to position [5, 0]
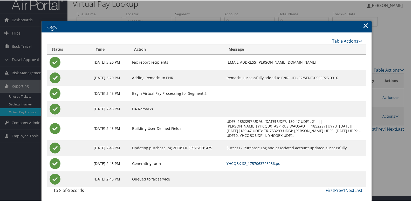
click at [254, 163] on link "YHCQBX-S2_1757063726236.pdf" at bounding box center [254, 162] width 55 height 5
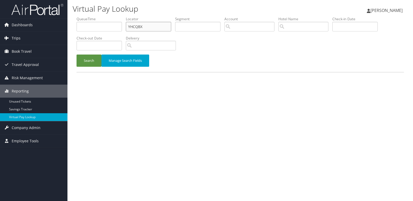
drag, startPoint x: 145, startPoint y: 27, endPoint x: 51, endPoint y: 36, distance: 94.0
click at [51, 36] on div "Dashboards AirPortal 360™ (Manager) My Travel Dashboard Trips Airtinerary® Look…" at bounding box center [206, 100] width 413 height 201
paste input "JWMQDJ"
type input "JWMQDJ"
click at [77, 55] on button "Search" at bounding box center [89, 61] width 25 height 12
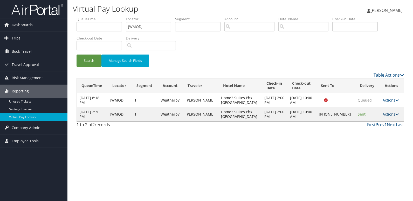
click at [387, 116] on link "Actions" at bounding box center [391, 114] width 16 height 5
click at [367, 129] on link "Logs" at bounding box center [373, 130] width 44 height 9
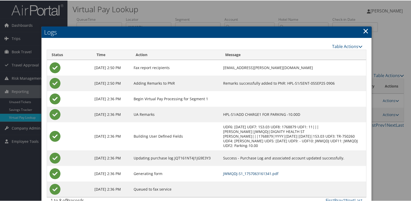
click at [262, 171] on link "JWMQDJ-S1_1757063161341.pdf" at bounding box center [250, 173] width 55 height 5
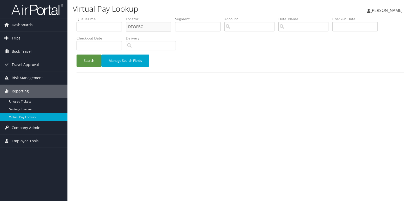
drag, startPoint x: 137, startPoint y: 26, endPoint x: 67, endPoint y: 34, distance: 70.6
click at [67, 34] on div "Dashboards AirPortal 360™ (Manager) My Travel Dashboard Trips Airtinerary® Look…" at bounding box center [206, 100] width 413 height 201
paste input "MNZUKK"
type input "MNZUKK"
click at [77, 55] on button "Search" at bounding box center [89, 61] width 25 height 12
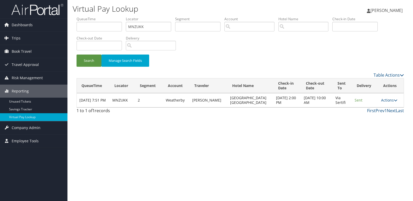
click at [271, 135] on div "Virtual Pay Lookup Luke Perry Luke Perry My Settings Travel Agency Contacts Vie…" at bounding box center [241, 100] width 346 height 201
click at [381, 103] on td "Actions Resend Logs View Itinerary" at bounding box center [391, 100] width 25 height 14
click at [389, 102] on link "Actions" at bounding box center [389, 100] width 16 height 5
click at [374, 125] on link "View Itinerary" at bounding box center [379, 125] width 33 height 9
click at [389, 102] on link "Actions" at bounding box center [389, 100] width 16 height 5
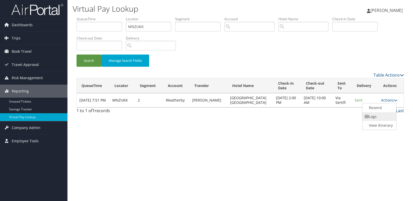
click at [379, 113] on link "Logs" at bounding box center [379, 116] width 33 height 9
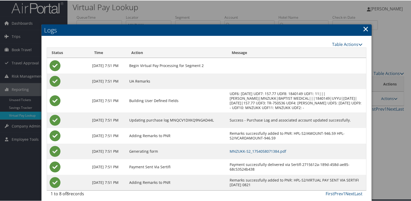
scroll to position [5, 0]
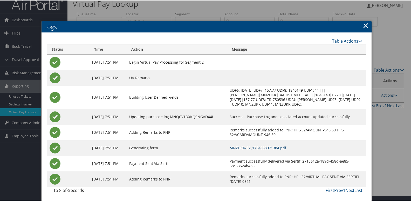
click at [284, 147] on link "MNZUKK-S2_1754058071384.pdf" at bounding box center [258, 147] width 57 height 5
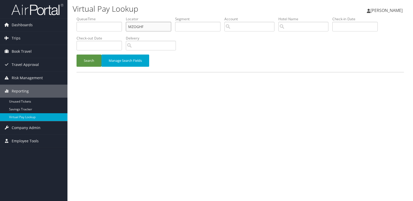
drag, startPoint x: 145, startPoint y: 26, endPoint x: 72, endPoint y: 26, distance: 73.5
click at [72, 26] on div "Virtual Pay Lookup [PERSON_NAME] [PERSON_NAME] My Settings Travel Agency Contac…" at bounding box center [241, 100] width 346 height 201
paste input "ERHTCT"
type input "ERHTCT"
click at [77, 55] on button "Search" at bounding box center [89, 61] width 25 height 12
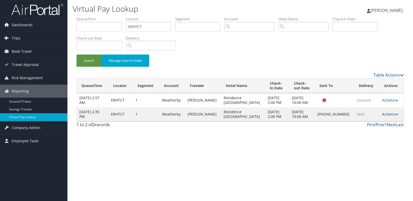
click at [386, 114] on link "Actions" at bounding box center [391, 114] width 16 height 5
click at [377, 132] on link "Logs" at bounding box center [373, 130] width 44 height 9
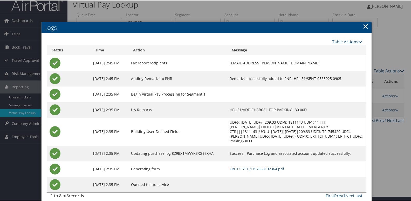
scroll to position [5, 0]
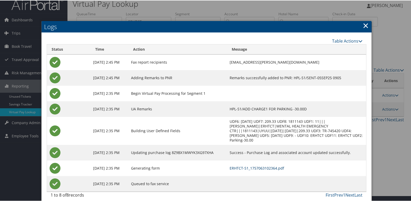
click at [257, 165] on link "ERHTCT-S1_1757063102364.pdf" at bounding box center [257, 167] width 55 height 5
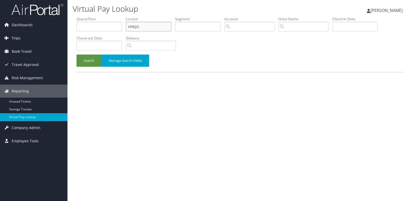
drag, startPoint x: 112, startPoint y: 30, endPoint x: 39, endPoint y: 34, distance: 73.3
click at [40, 33] on div "Dashboards AirPortal 360™ (Manager) My Travel Dashboard Trips Airtinerary® Look…" at bounding box center [206, 100] width 413 height 201
paste input "FIGCBX"
click at [77, 55] on button "Search" at bounding box center [89, 61] width 25 height 12
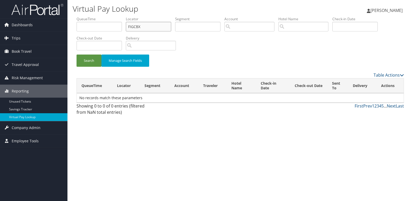
type input "FIGCBX"
click at [77, 55] on button "Search" at bounding box center [89, 61] width 25 height 12
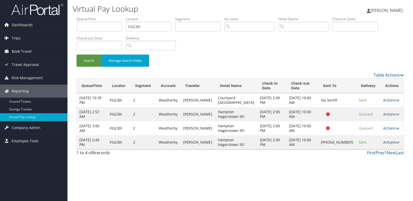
click at [386, 145] on link "Actions" at bounding box center [392, 142] width 16 height 5
click at [373, 178] on link "Logs" at bounding box center [373, 175] width 44 height 9
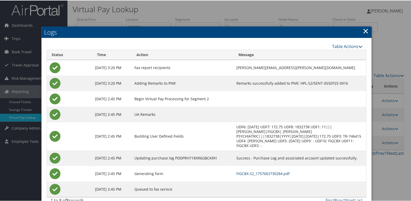
click at [267, 171] on link "FIGCBX-S2_1757063730284.pdf" at bounding box center [263, 173] width 53 height 5
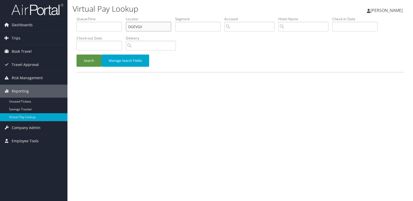
drag, startPoint x: 143, startPoint y: 26, endPoint x: 72, endPoint y: 26, distance: 71.7
click at [72, 26] on div "Virtual Pay Lookup [PERSON_NAME] [PERSON_NAME] My Settings Travel Agency Contac…" at bounding box center [241, 100] width 346 height 201
paste input "GMFDFD"
type input "GMFDFD"
click at [89, 59] on button "Search" at bounding box center [89, 61] width 25 height 12
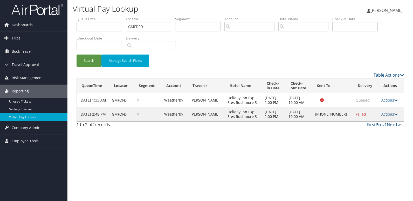
click at [382, 116] on link "Actions" at bounding box center [390, 114] width 16 height 5
click at [366, 134] on link "Logs" at bounding box center [373, 130] width 44 height 9
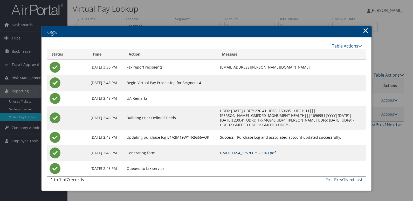
click at [259, 153] on link "GMFDFD-S4_1757063923040.pdf" at bounding box center [248, 152] width 56 height 5
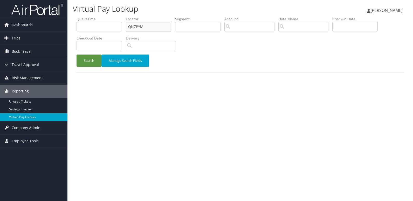
drag, startPoint x: 146, startPoint y: 28, endPoint x: 85, endPoint y: 31, distance: 60.6
click at [85, 16] on ul "QueueTime Locator QNZPYM Segment Account Traveler Hotel Name Check-in Date Chec…" at bounding box center [241, 16] width 328 height 0
paste input "YAUTLH"
type input "YAUTLH"
click at [77, 67] on div "Search Manage Search Fields" at bounding box center [241, 63] width 336 height 17
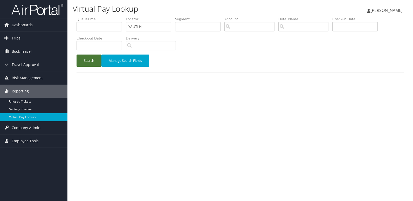
click at [95, 58] on button "Search" at bounding box center [89, 61] width 25 height 12
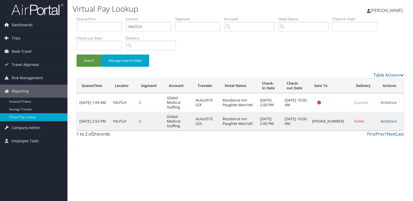
drag, startPoint x: 388, startPoint y: 113, endPoint x: 382, endPoint y: 125, distance: 13.1
click at [388, 119] on link "Actions" at bounding box center [389, 121] width 16 height 5
click at [362, 134] on link "Logs" at bounding box center [372, 130] width 44 height 9
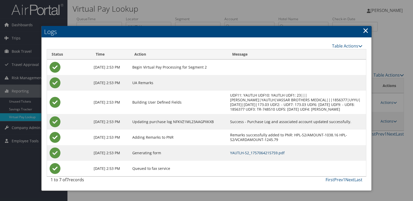
click at [269, 155] on link "YAUTLH-S2_1757064215759.pdf" at bounding box center [257, 152] width 55 height 5
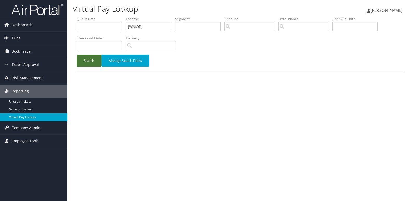
click at [88, 61] on button "Search" at bounding box center [89, 61] width 25 height 12
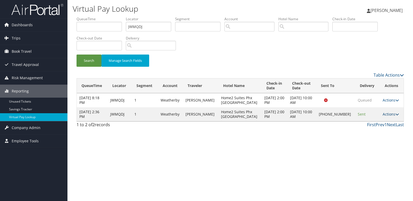
click at [385, 115] on link "Actions" at bounding box center [391, 114] width 16 height 5
click at [379, 123] on link "Resend" at bounding box center [373, 121] width 44 height 9
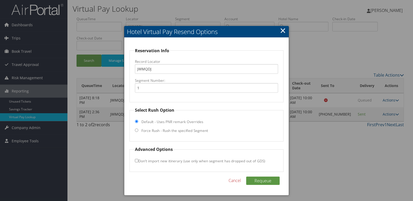
click at [148, 130] on label "Force Rush - Rush the specified Segment" at bounding box center [175, 130] width 67 height 5
click at [138, 130] on input "Force Rush - Rush the specified Segment" at bounding box center [136, 130] width 3 height 3
radio input "true"
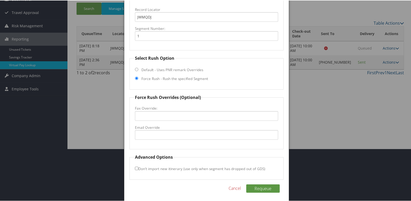
scroll to position [54, 0]
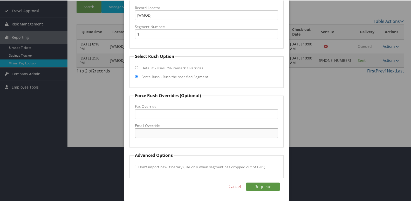
click at [152, 132] on input "Email Override" at bounding box center [207, 133] width 144 height 10
click at [306, 116] on div at bounding box center [206, 100] width 413 height 201
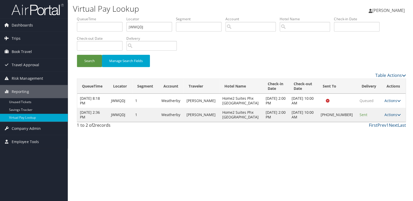
scroll to position [0, 0]
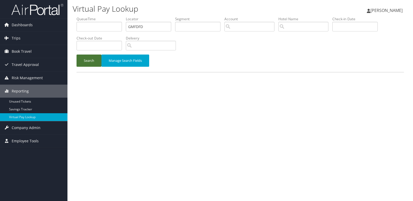
click at [82, 62] on button "Search" at bounding box center [89, 61] width 25 height 12
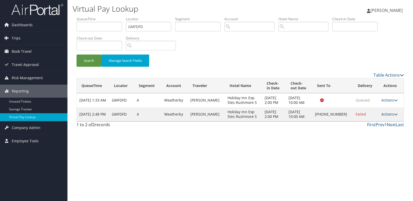
click at [391, 115] on link "Actions" at bounding box center [390, 114] width 16 height 5
click at [366, 121] on link "Resend" at bounding box center [373, 121] width 44 height 9
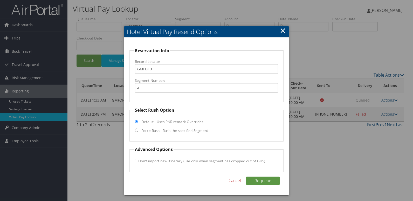
click at [182, 131] on label "Force Rush - Rush the specified Segment" at bounding box center [175, 130] width 67 height 5
click at [138, 131] on input "Force Rush - Rush the specified Segment" at bounding box center [136, 130] width 3 height 3
radio input "true"
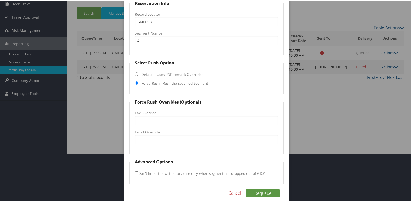
scroll to position [54, 0]
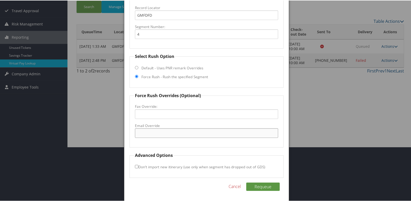
click at [163, 137] on input "Email Override" at bounding box center [207, 133] width 144 height 10
click at [163, 135] on input "Email Override" at bounding box center [207, 133] width 144 height 10
drag, startPoint x: 179, startPoint y: 131, endPoint x: 47, endPoint y: 122, distance: 132.5
click at [47, 122] on body "Menu Dashboards ► AirPortal 360™ (Manager) My Travel Dashboard Trips ► Airtiner…" at bounding box center [206, 46] width 413 height 201
type input "fd.hie.rap@gmail.com"
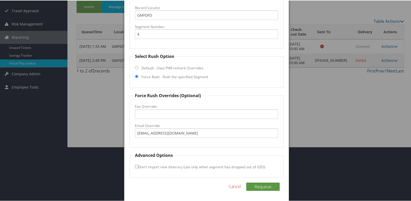
click at [270, 181] on div "Reservation Info Record Locator GMFDFD Segment Number: 4 Select Rush Option Def…" at bounding box center [206, 92] width 165 height 218
click at [261, 186] on button "Requeue" at bounding box center [263, 186] width 34 height 8
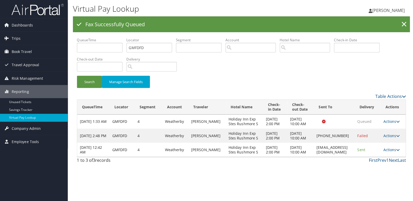
scroll to position [0, 0]
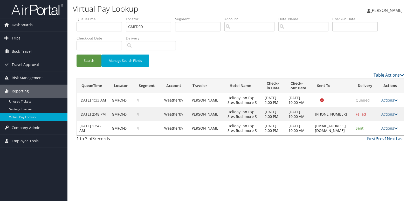
click at [390, 131] on link "Actions" at bounding box center [390, 128] width 16 height 5
click at [379, 154] on link "Logs" at bounding box center [380, 156] width 33 height 9
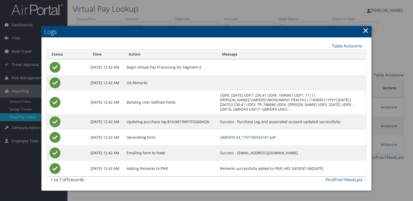
click at [274, 135] on link "GMFDFD-S4_1757185924741.pdf" at bounding box center [248, 137] width 56 height 5
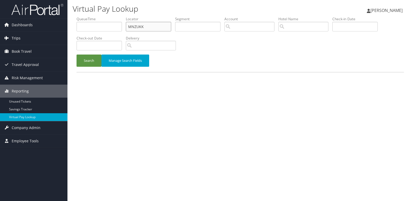
drag, startPoint x: 146, startPoint y: 26, endPoint x: 36, endPoint y: 36, distance: 110.6
click at [36, 36] on div "Dashboards AirPortal 360™ (Manager) My Travel Dashboard Trips Airtinerary® Look…" at bounding box center [206, 100] width 413 height 201
paste input "FPWIKO"
click at [77, 55] on button "Search" at bounding box center [89, 61] width 25 height 12
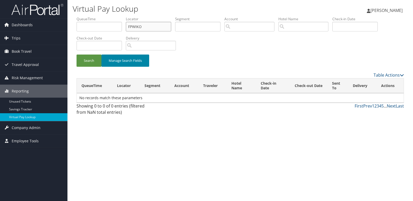
type input "FPWIKO"
click at [77, 55] on button "Search" at bounding box center [89, 61] width 25 height 12
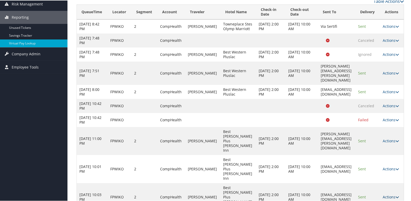
click at [390, 194] on link "Actions" at bounding box center [391, 196] width 16 height 5
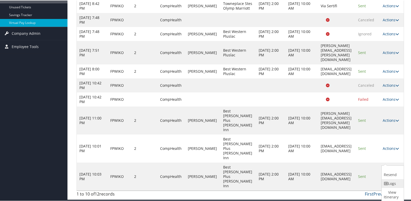
click at [393, 183] on link "Logs" at bounding box center [392, 183] width 21 height 9
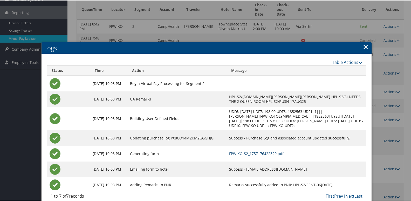
drag, startPoint x: 260, startPoint y: 153, endPoint x: 267, endPoint y: 156, distance: 8.2
click at [260, 153] on link "FPWIKO-S2_1757176422329.pdf" at bounding box center [256, 153] width 55 height 5
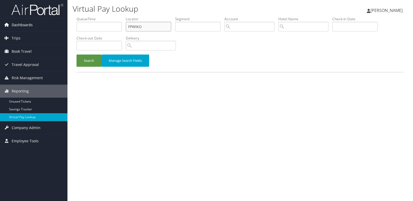
drag, startPoint x: 144, startPoint y: 25, endPoint x: 43, endPoint y: 24, distance: 100.3
click at [43, 24] on div "Dashboards AirPortal 360™ (Manager) My Travel Dashboard Trips Airtinerary® Look…" at bounding box center [206, 100] width 413 height 201
paste input "JWMQDJ"
click at [77, 55] on button "Search" at bounding box center [89, 61] width 25 height 12
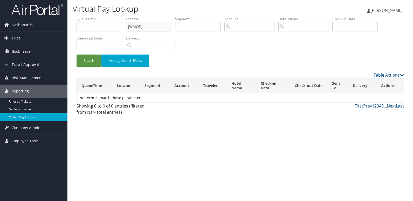
type input "JWMQDJ"
click at [77, 55] on button "Search" at bounding box center [89, 61] width 25 height 12
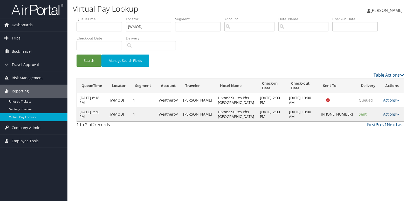
click at [387, 117] on link "Actions" at bounding box center [392, 114] width 16 height 5
click at [373, 132] on link "Logs" at bounding box center [373, 133] width 44 height 9
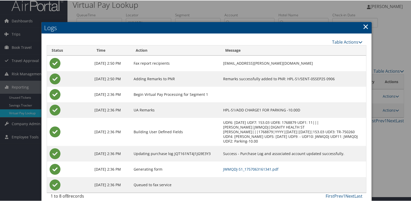
scroll to position [5, 0]
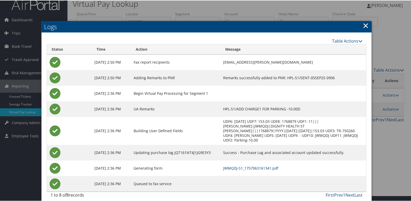
click at [278, 165] on link "JWMQDJ-S1_1757063161341.pdf" at bounding box center [250, 167] width 55 height 5
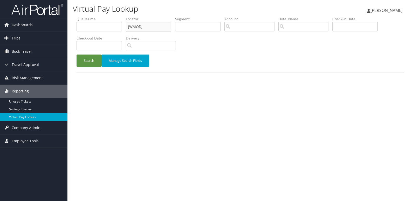
drag, startPoint x: 145, startPoint y: 27, endPoint x: 78, endPoint y: 33, distance: 66.5
click at [79, 16] on ul "QueueTime Locator JWMQDJ Segment Account Traveler Hotel Name Check-in Date Chec…" at bounding box center [241, 16] width 328 height 0
paste input "JURXJM"
type input "JURXJM"
click at [77, 55] on button "Search" at bounding box center [89, 61] width 25 height 12
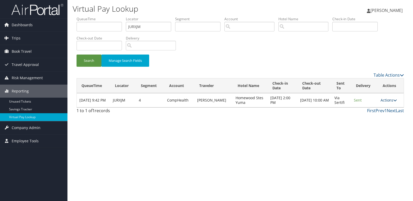
click at [386, 98] on link "Actions" at bounding box center [389, 100] width 16 height 5
click at [378, 114] on link "Logs" at bounding box center [379, 116] width 33 height 9
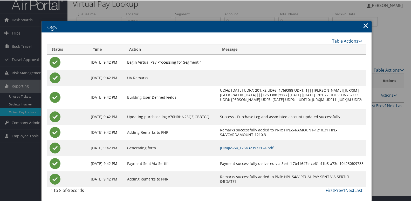
scroll to position [10, 0]
click at [268, 147] on link "JURXJM-S4_1754323932124.pdf" at bounding box center [246, 147] width 53 height 5
